Goal: Task Accomplishment & Management: Use online tool/utility

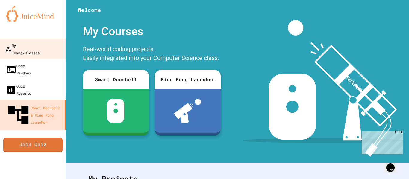
click at [7, 48] on div "My Teams/Classes" at bounding box center [22, 49] width 34 height 15
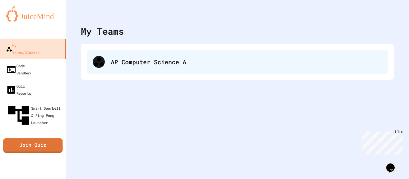
click at [139, 68] on div "AP Computer Science A" at bounding box center [237, 62] width 301 height 24
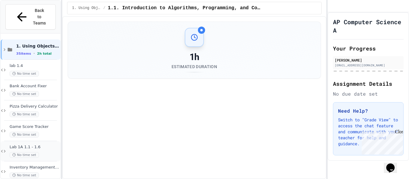
click at [48, 145] on span "Lab 1A 1.1 - 1.6" at bounding box center [35, 147] width 50 height 5
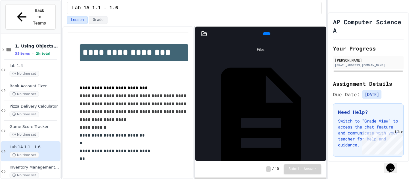
click at [322, 115] on div "Main.java" at bounding box center [322, 118] width 0 height 6
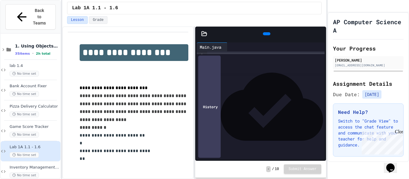
click at [159, 61] on p at bounding box center [134, 65] width 109 height 8
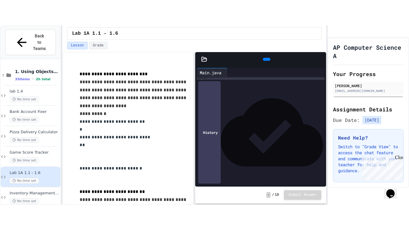
scroll to position [40, 0]
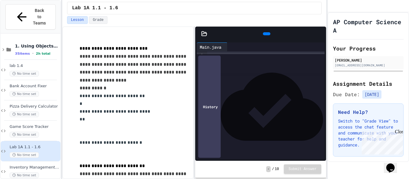
click at [320, 34] on icon at bounding box center [320, 34] width 0 height 0
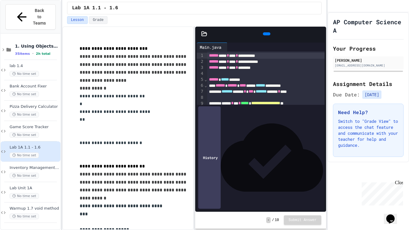
scroll to position [0, 0]
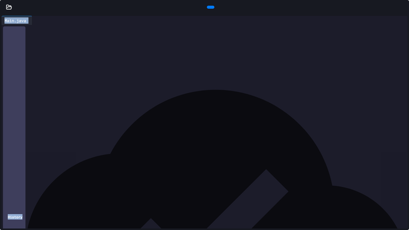
click at [35, 148] on div "**********" at bounding box center [210, 148] width 396 height 6
drag, startPoint x: 13, startPoint y: 30, endPoint x: 106, endPoint y: 205, distance: 198.5
click at [106, 179] on div "**********" at bounding box center [210, 160] width 396 height 270
drag, startPoint x: 19, startPoint y: 123, endPoint x: 12, endPoint y: 43, distance: 80.6
click at [12, 43] on div "**********" at bounding box center [210, 70] width 396 height 91
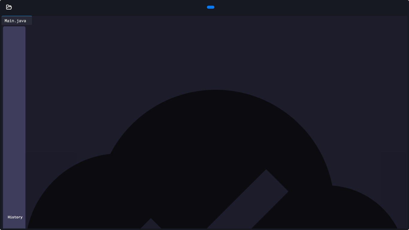
click at [22, 131] on div "*" at bounding box center [210, 130] width 396 height 6
click at [29, 179] on div "*" at bounding box center [210, 183] width 396 height 6
click at [42, 179] on div "*" at bounding box center [210, 206] width 396 height 6
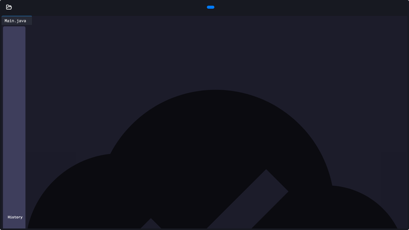
click at [28, 179] on div "*" at bounding box center [210, 212] width 396 height 6
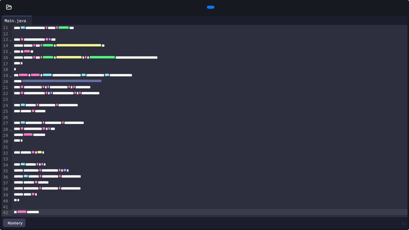
scroll to position [61, 0]
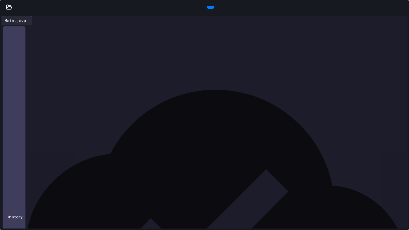
click at [210, 7] on div at bounding box center [210, 7] width 7 height 3
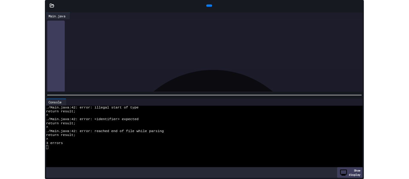
scroll to position [0, 0]
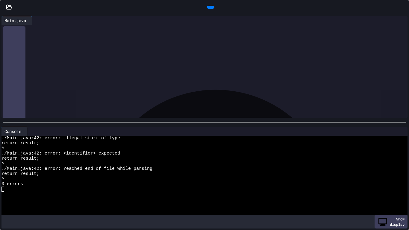
click at [404, 8] on icon at bounding box center [407, 11] width 6 height 6
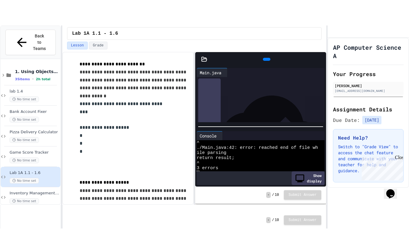
scroll to position [170, 0]
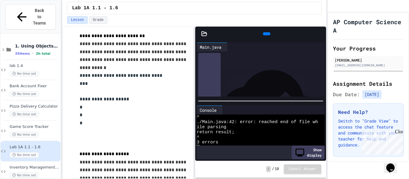
click at [400, 133] on div "Close" at bounding box center [398, 132] width 7 height 7
click at [320, 34] on icon at bounding box center [320, 34] width 0 height 0
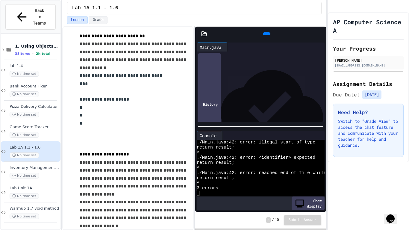
scroll to position [0, 0]
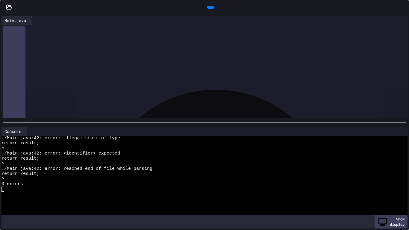
click at [398, 134] on div at bounding box center [215, 131] width 374 height 9
click at [399, 131] on icon at bounding box center [399, 131] width 0 height 0
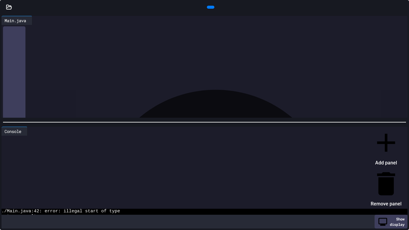
click at [383, 168] on li "Remove panel" at bounding box center [386, 188] width 31 height 40
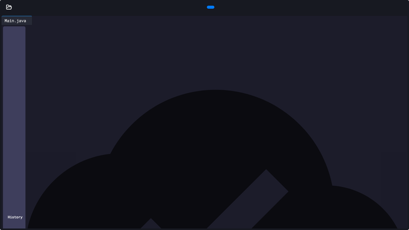
click at [105, 39] on div "**********" at bounding box center [210, 41] width 396 height 6
click at [57, 179] on div "****** *******" at bounding box center [210, 212] width 396 height 6
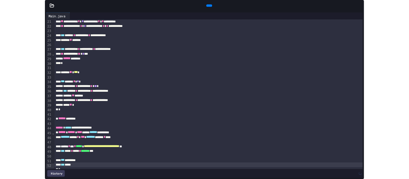
scroll to position [126, 0]
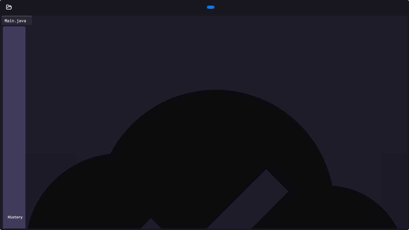
click at [404, 8] on icon at bounding box center [407, 11] width 6 height 6
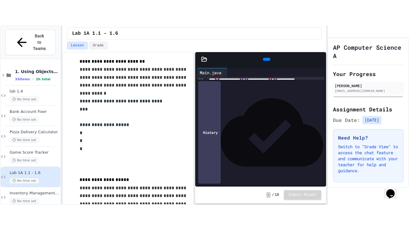
scroll to position [274, 0]
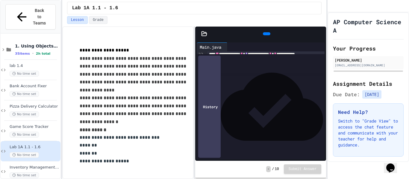
click at [322, 35] on icon at bounding box center [324, 37] width 4 height 4
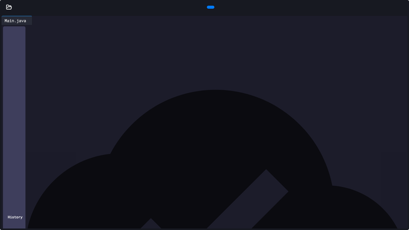
scroll to position [133, 0]
click at [211, 6] on div at bounding box center [210, 7] width 7 height 3
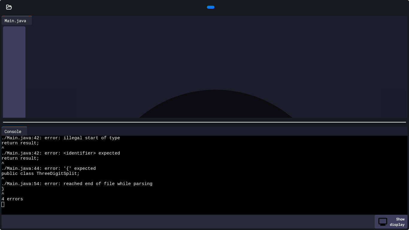
click at [399, 131] on icon at bounding box center [399, 131] width 0 height 0
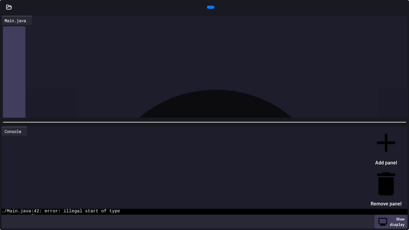
click at [384, 168] on li "Remove panel" at bounding box center [386, 188] width 31 height 40
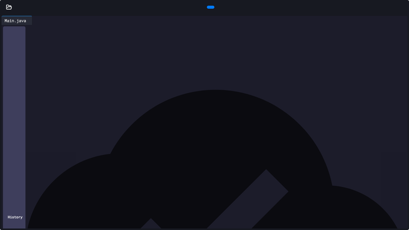
click at [84, 179] on div "**********" at bounding box center [210, 53] width 396 height 323
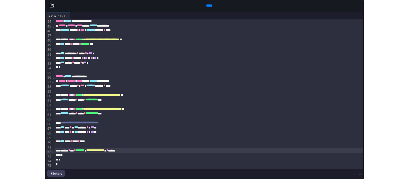
scroll to position [257, 0]
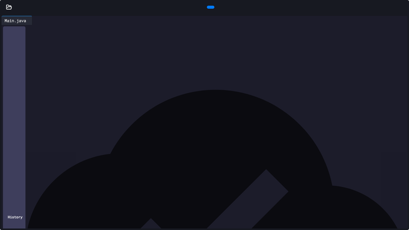
click at [403, 7] on icon at bounding box center [403, 7] width 0 height 0
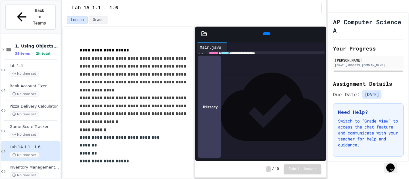
scroll to position [0, 0]
click at [208, 57] on div "****** **** * **** * ********" at bounding box center [266, 56] width 118 height 6
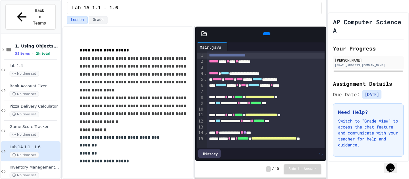
click at [148, 48] on p "**********" at bounding box center [134, 51] width 109 height 8
